Goal: Task Accomplishment & Management: Use online tool/utility

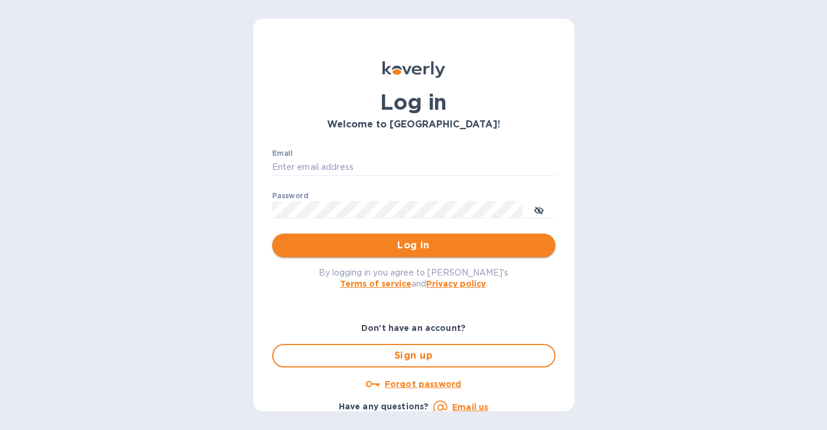
type input "[EMAIL_ADDRESS][DOMAIN_NAME]"
click at [408, 247] on span "Log in" at bounding box center [414, 246] width 265 height 14
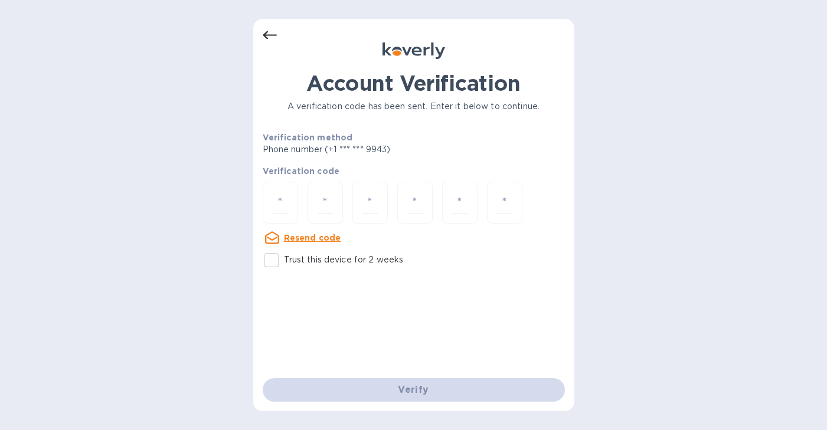
click at [271, 260] on input "Trust this device for 2 weeks" at bounding box center [271, 260] width 25 height 25
checkbox input "true"
click at [279, 200] on input "number" at bounding box center [280, 203] width 15 height 22
type input "4"
type input "8"
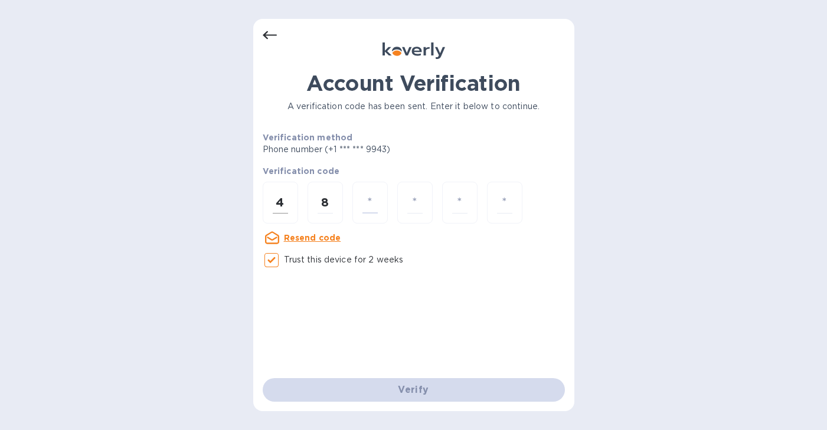
type input "1"
type input "9"
type input "0"
type input "1"
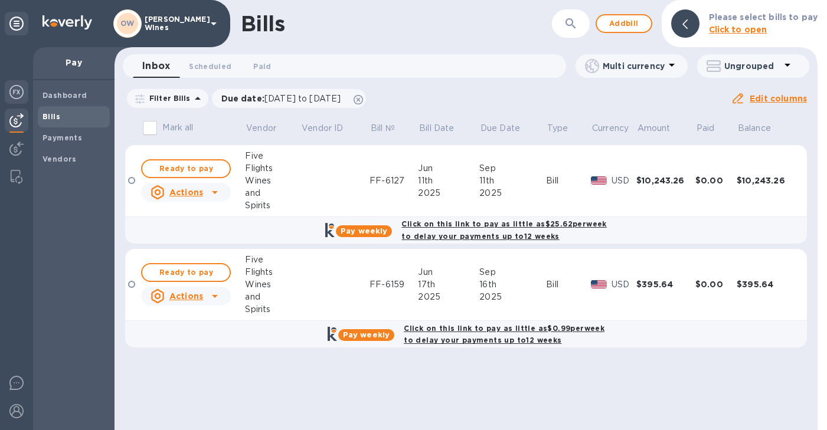
click at [20, 89] on img at bounding box center [16, 92] width 14 height 14
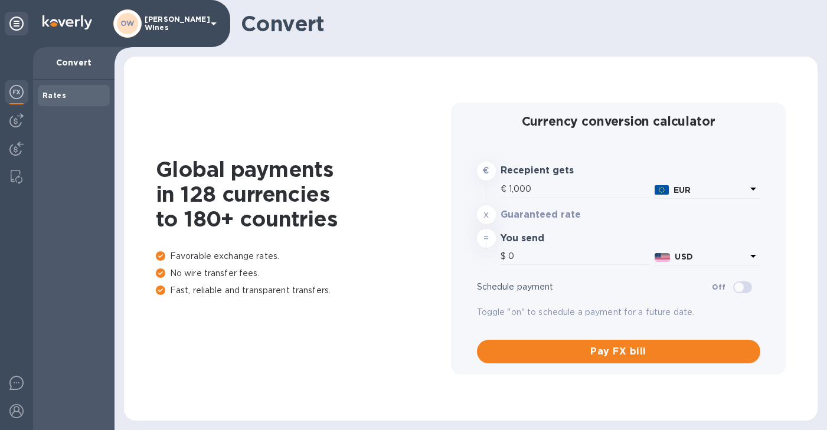
type input "1,167.9"
